Goal: Information Seeking & Learning: Learn about a topic

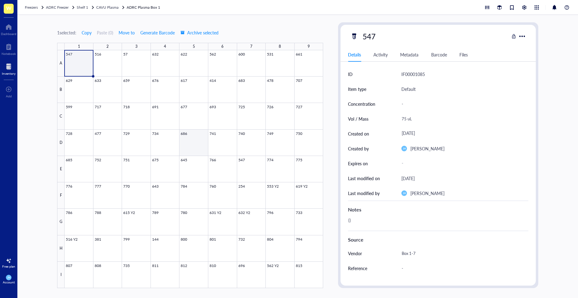
click at [198, 141] on div at bounding box center [194, 169] width 258 height 238
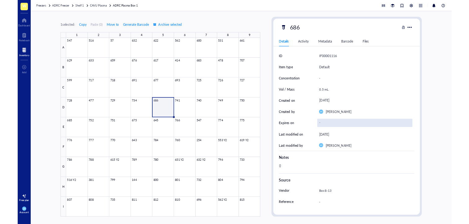
scroll to position [1, 0]
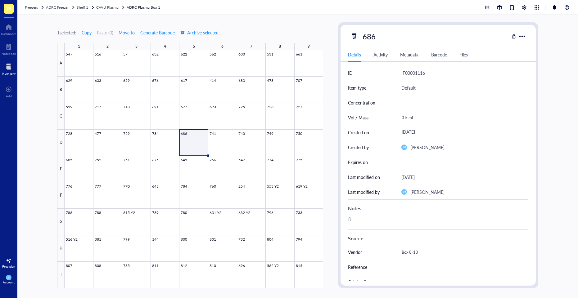
click at [82, 193] on div at bounding box center [194, 169] width 258 height 238
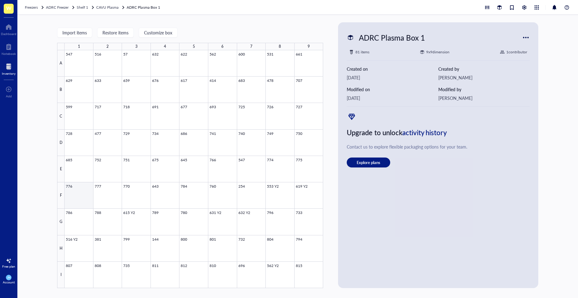
click at [88, 195] on div at bounding box center [194, 169] width 258 height 238
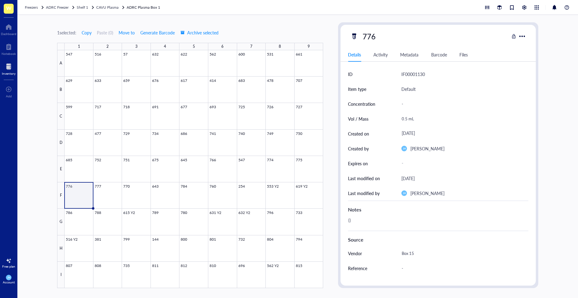
click at [195, 163] on div at bounding box center [194, 169] width 258 height 238
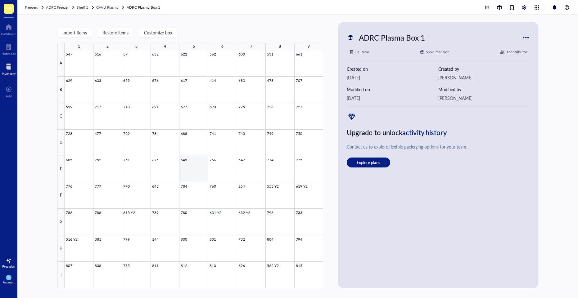
click at [195, 163] on div at bounding box center [194, 169] width 258 height 238
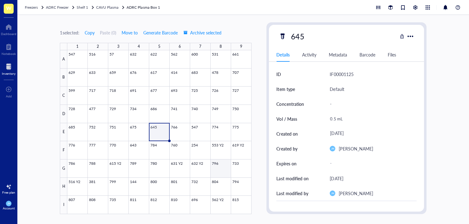
click at [220, 169] on div at bounding box center [159, 132] width 184 height 164
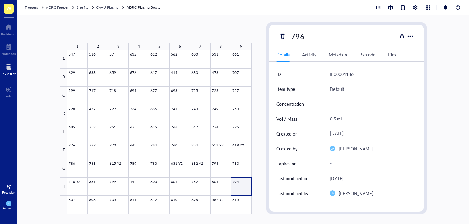
click at [236, 181] on div at bounding box center [159, 132] width 184 height 164
click at [194, 207] on div at bounding box center [159, 132] width 184 height 164
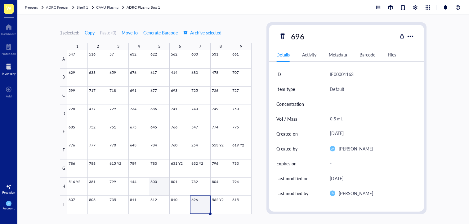
click at [157, 186] on div at bounding box center [159, 132] width 184 height 164
click at [119, 205] on div at bounding box center [159, 132] width 184 height 164
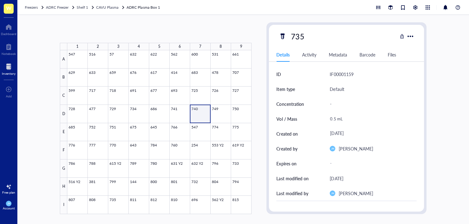
click at [197, 118] on div at bounding box center [159, 132] width 184 height 164
click at [141, 147] on div at bounding box center [159, 132] width 184 height 164
click at [158, 197] on div at bounding box center [159, 132] width 184 height 164
click at [196, 181] on div at bounding box center [159, 132] width 184 height 164
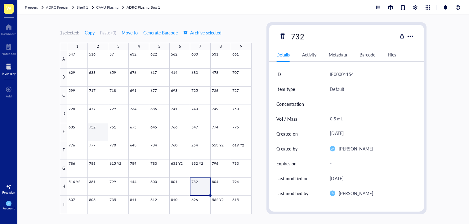
click at [99, 129] on div at bounding box center [159, 132] width 184 height 164
click at [237, 91] on div at bounding box center [159, 132] width 184 height 164
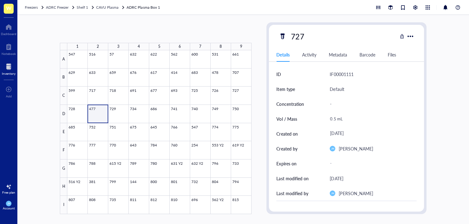
click at [93, 111] on div at bounding box center [159, 132] width 184 height 164
click at [75, 119] on div at bounding box center [159, 132] width 184 height 164
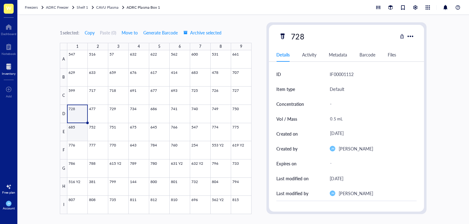
click at [75, 132] on div at bounding box center [159, 132] width 184 height 164
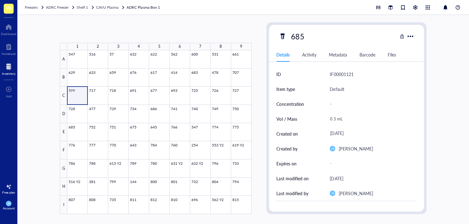
click at [74, 88] on div at bounding box center [159, 132] width 184 height 164
click at [139, 74] on div at bounding box center [159, 132] width 184 height 164
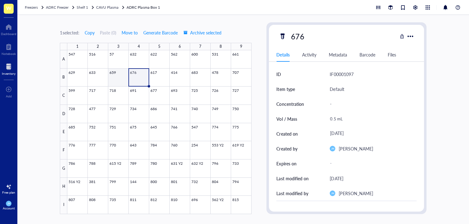
click at [111, 77] on div at bounding box center [159, 132] width 184 height 164
click at [222, 73] on div at bounding box center [159, 132] width 184 height 164
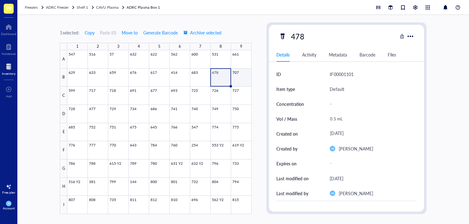
click at [240, 71] on div at bounding box center [159, 132] width 184 height 164
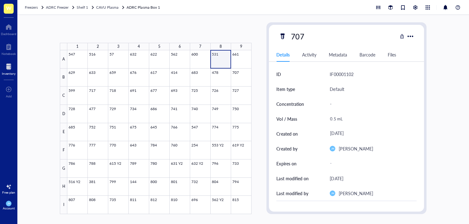
click at [218, 62] on div at bounding box center [159, 132] width 184 height 164
click at [77, 84] on div at bounding box center [159, 132] width 184 height 164
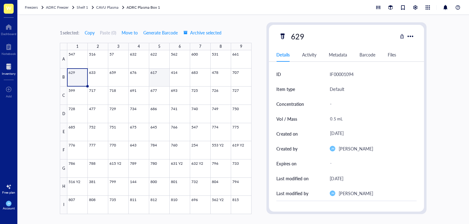
click at [163, 77] on div at bounding box center [159, 132] width 184 height 164
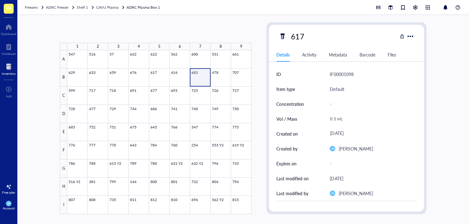
click at [194, 76] on div at bounding box center [159, 132] width 184 height 164
click at [102, 167] on div at bounding box center [159, 132] width 184 height 164
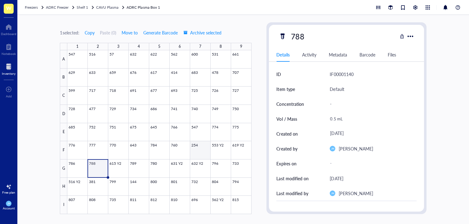
click at [199, 148] on div at bounding box center [159, 132] width 184 height 164
click at [191, 148] on div at bounding box center [159, 132] width 184 height 164
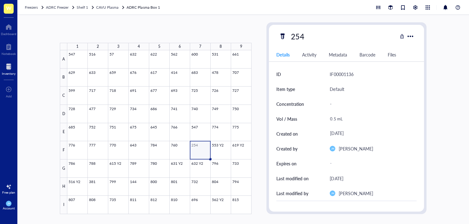
click at [196, 148] on div at bounding box center [159, 132] width 184 height 164
click at [137, 132] on div at bounding box center [159, 132] width 184 height 164
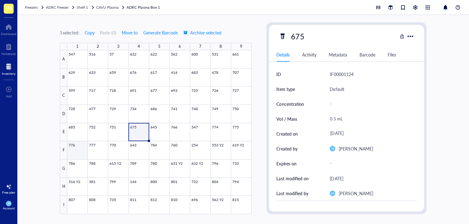
click at [79, 147] on div at bounding box center [159, 132] width 184 height 164
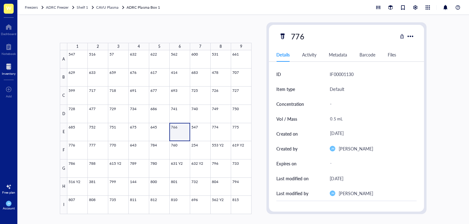
click at [183, 125] on div at bounding box center [159, 132] width 184 height 164
click at [235, 168] on div at bounding box center [159, 132] width 184 height 164
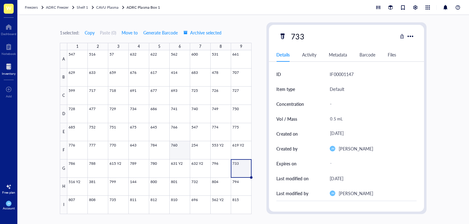
click at [182, 147] on div at bounding box center [159, 132] width 184 height 164
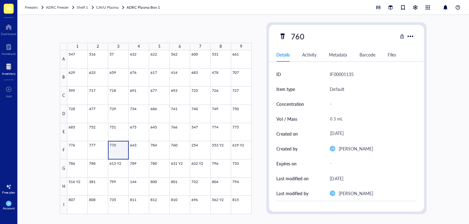
click at [122, 145] on div at bounding box center [159, 132] width 184 height 164
click at [94, 141] on div at bounding box center [159, 132] width 184 height 164
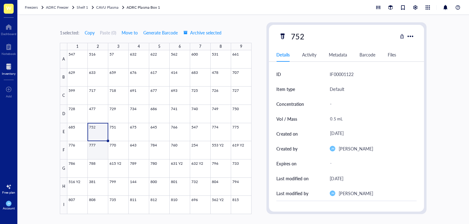
click at [92, 151] on div at bounding box center [159, 132] width 184 height 164
click at [101, 187] on div at bounding box center [159, 132] width 184 height 164
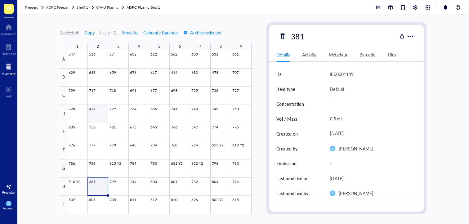
click at [99, 110] on div at bounding box center [159, 132] width 184 height 164
click at [133, 185] on div at bounding box center [159, 132] width 184 height 164
